Goal: Find contact information: Find contact information

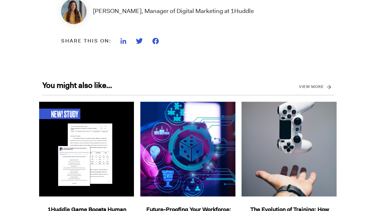
scroll to position [2520, 0]
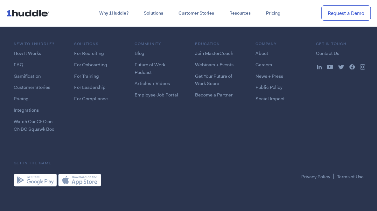
scroll to position [938, 0]
